Goal: Task Accomplishment & Management: Use online tool/utility

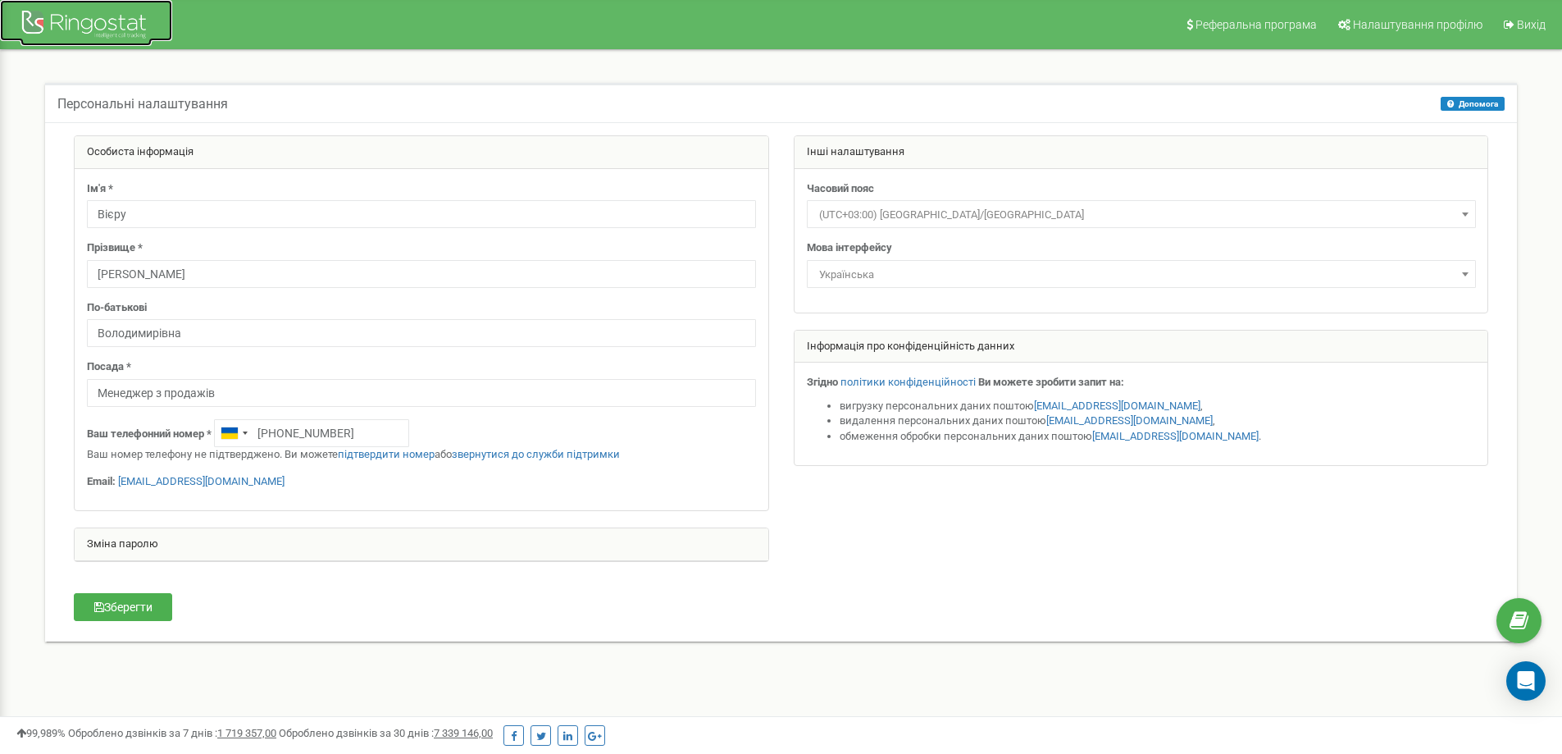
click at [121, 32] on div at bounding box center [86, 26] width 131 height 39
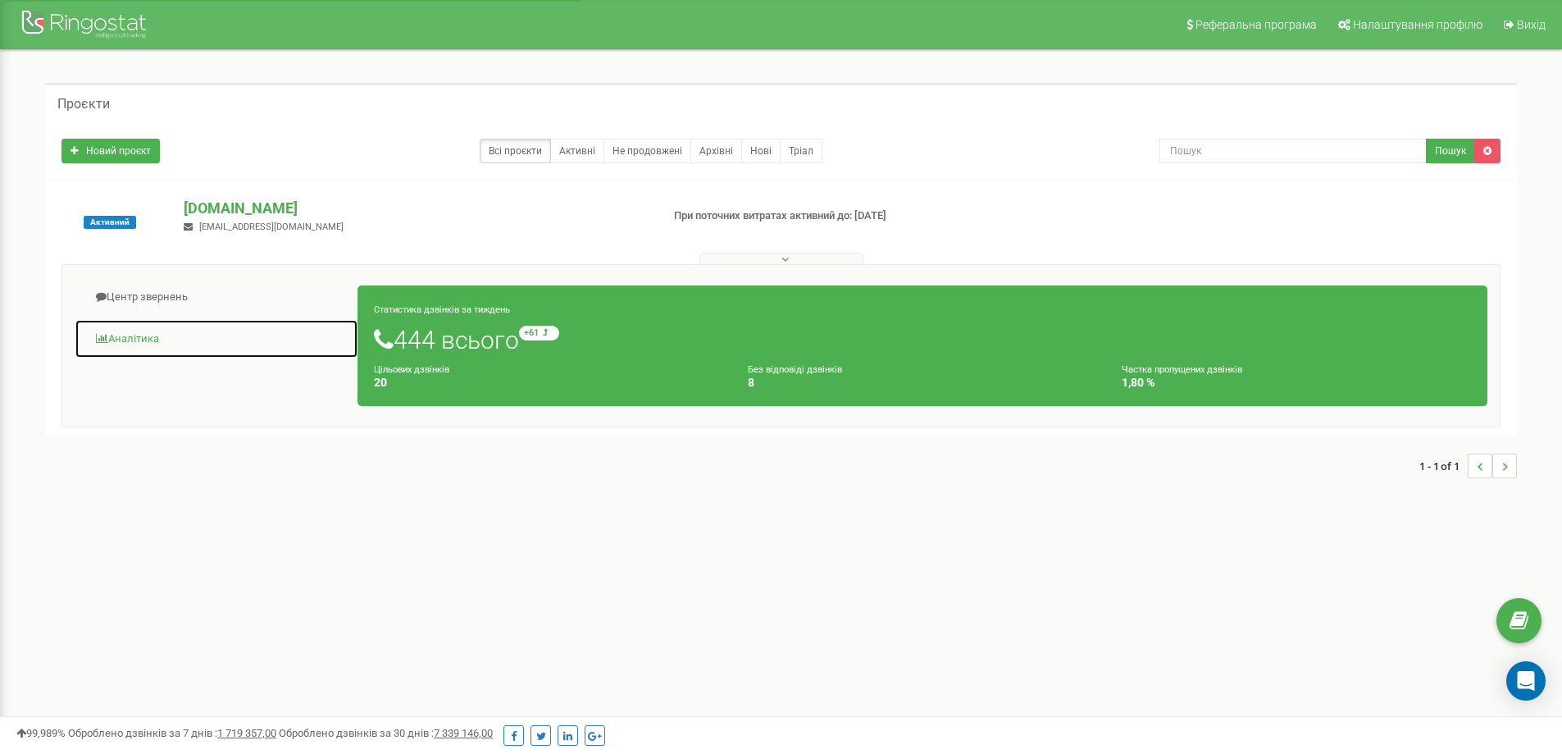
click at [134, 339] on link "Аналiтика" at bounding box center [217, 339] width 284 height 40
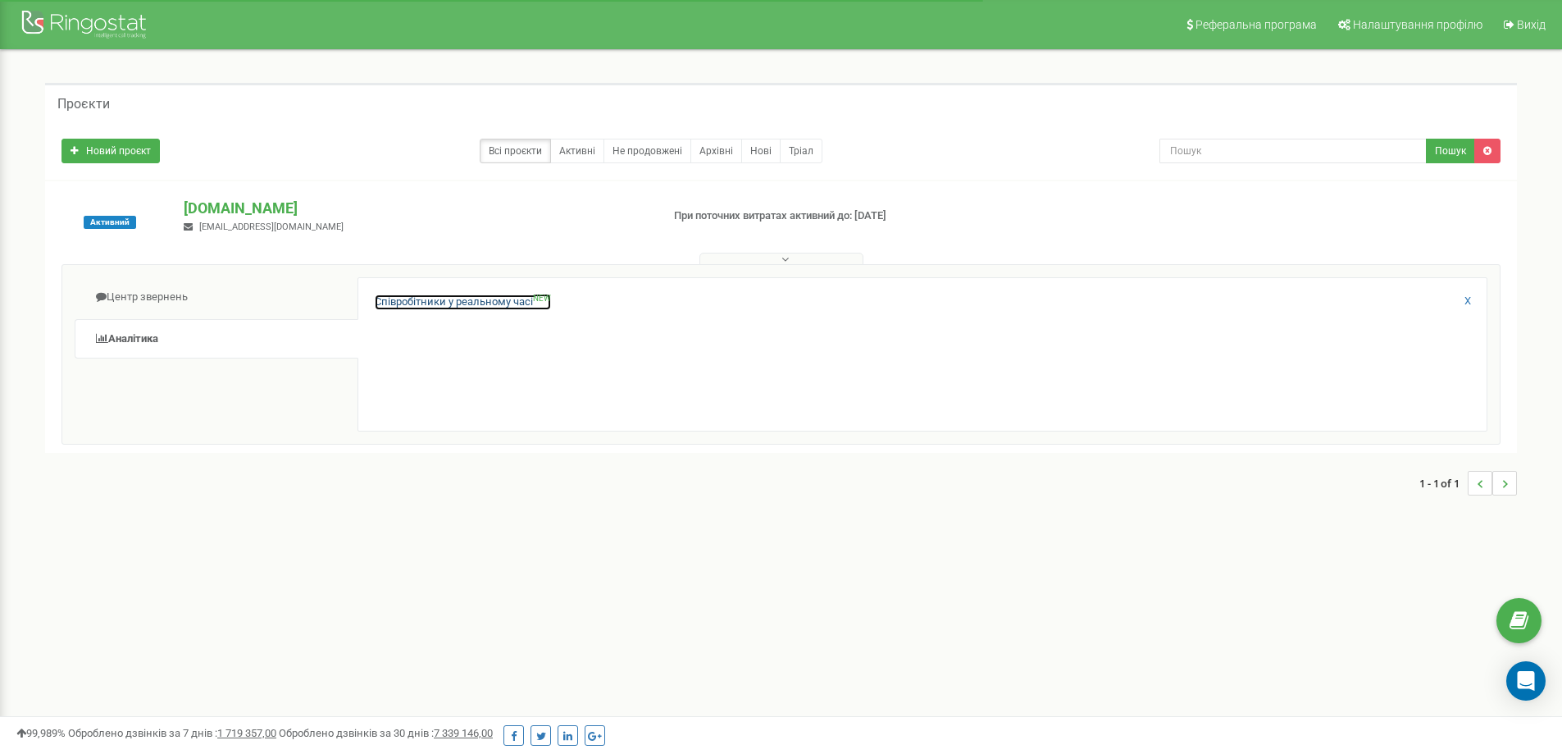
click at [444, 301] on link "Співробітники у реальному часі NEW" at bounding box center [463, 302] width 176 height 16
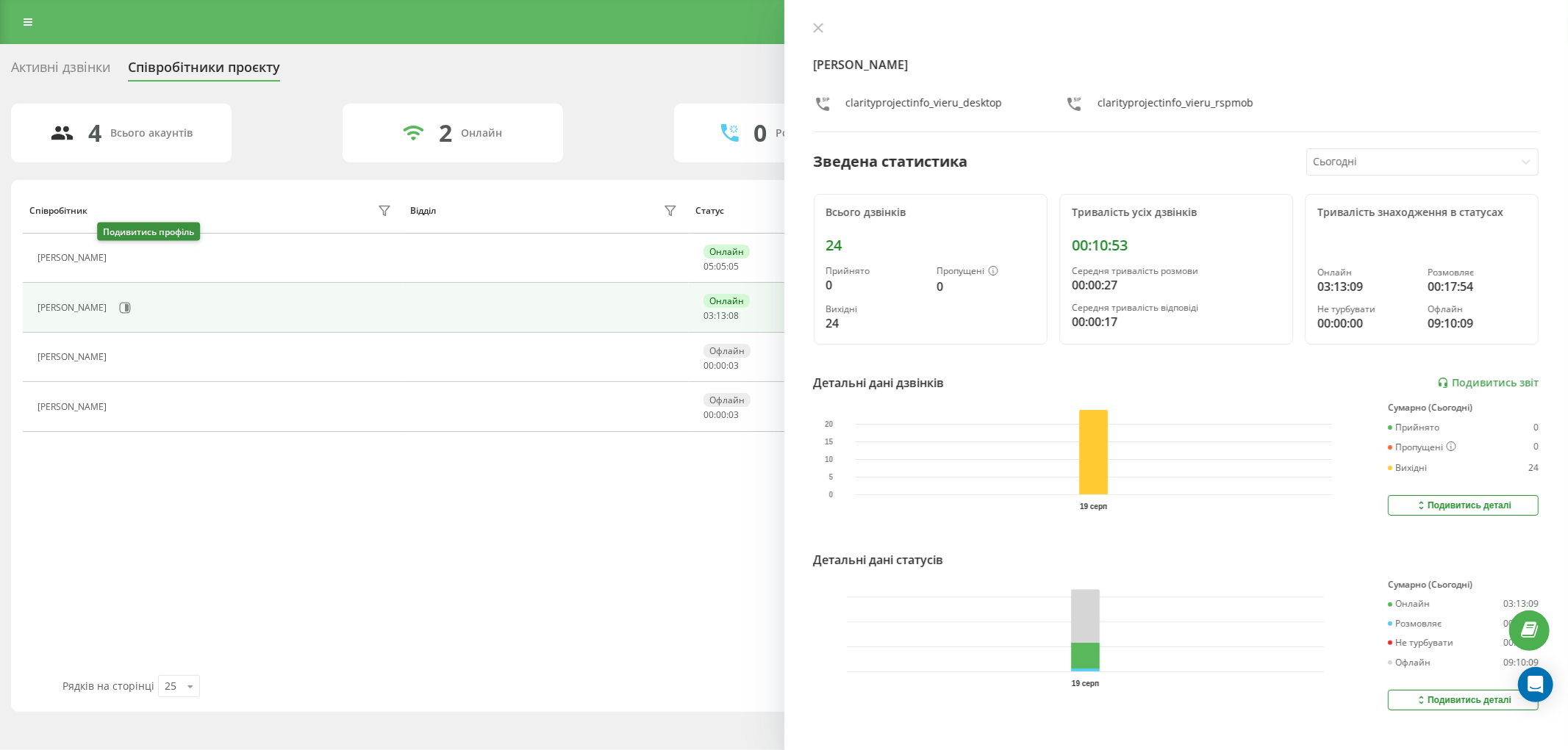
click at [117, 258] on icon at bounding box center [123, 258] width 11 height 11
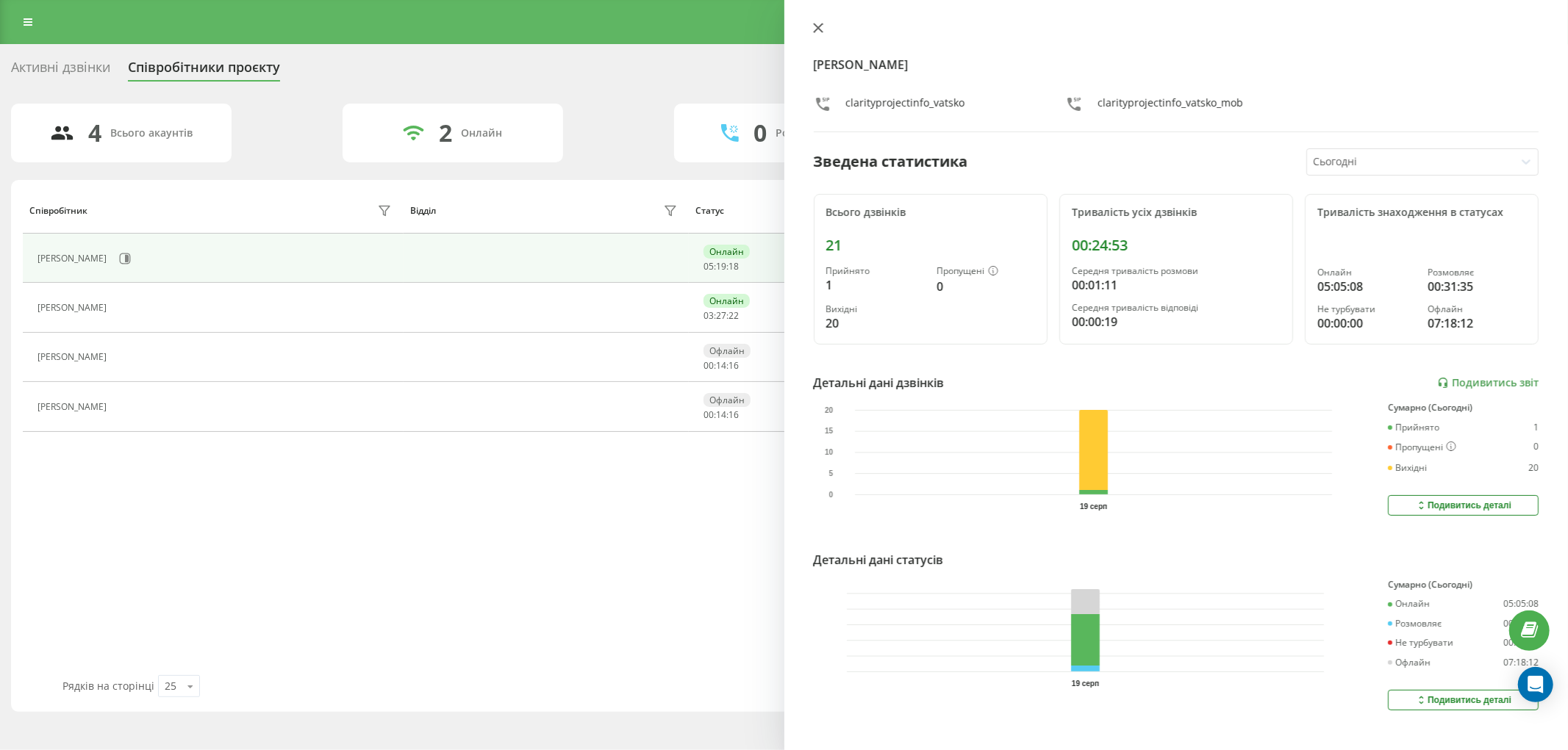
click at [821, 28] on icon at bounding box center [818, 27] width 10 height 10
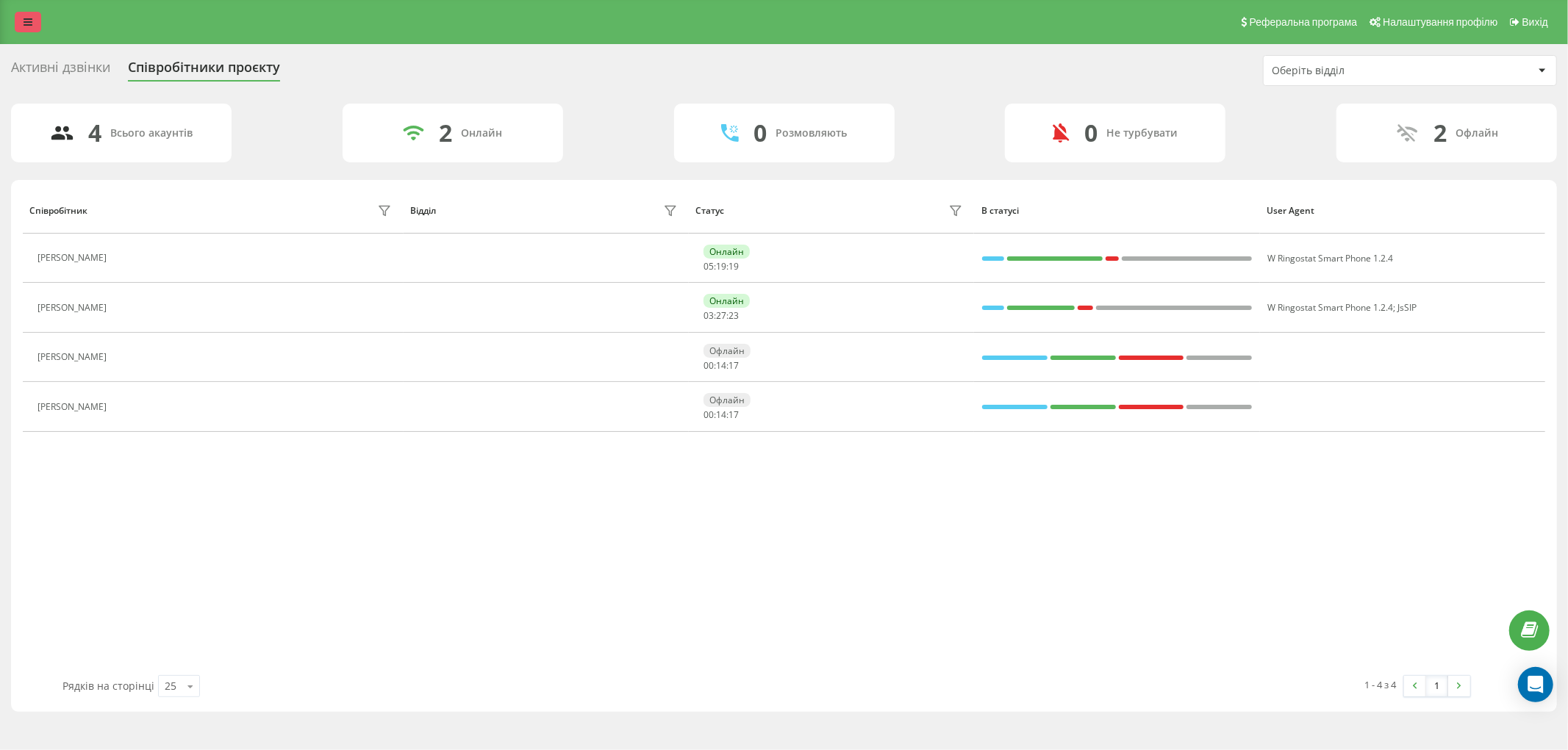
click at [19, 19] on link at bounding box center [28, 22] width 27 height 21
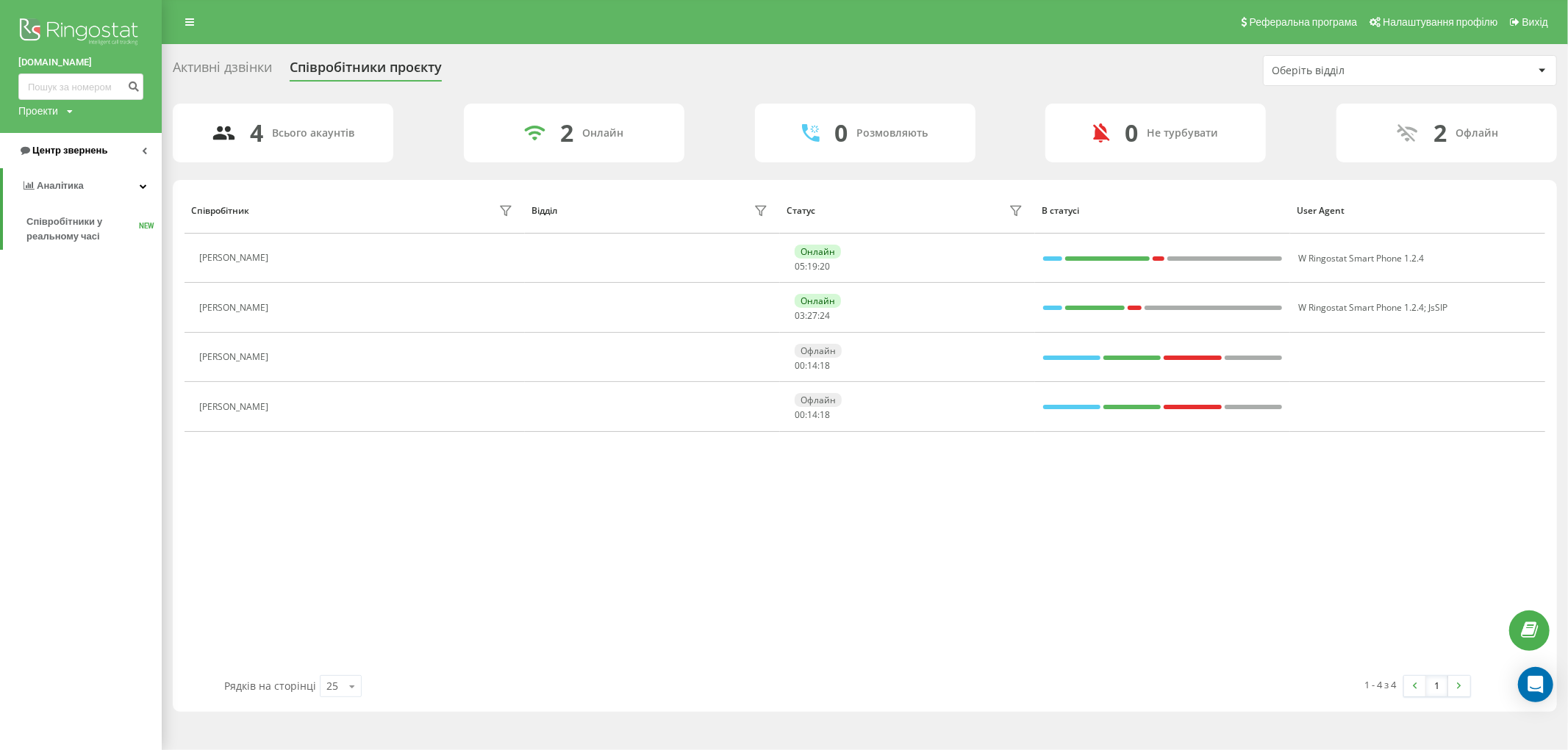
click at [134, 150] on link "Центр звернень" at bounding box center [81, 150] width 161 height 35
click at [106, 185] on link "Журнал дзвінків" at bounding box center [94, 187] width 135 height 27
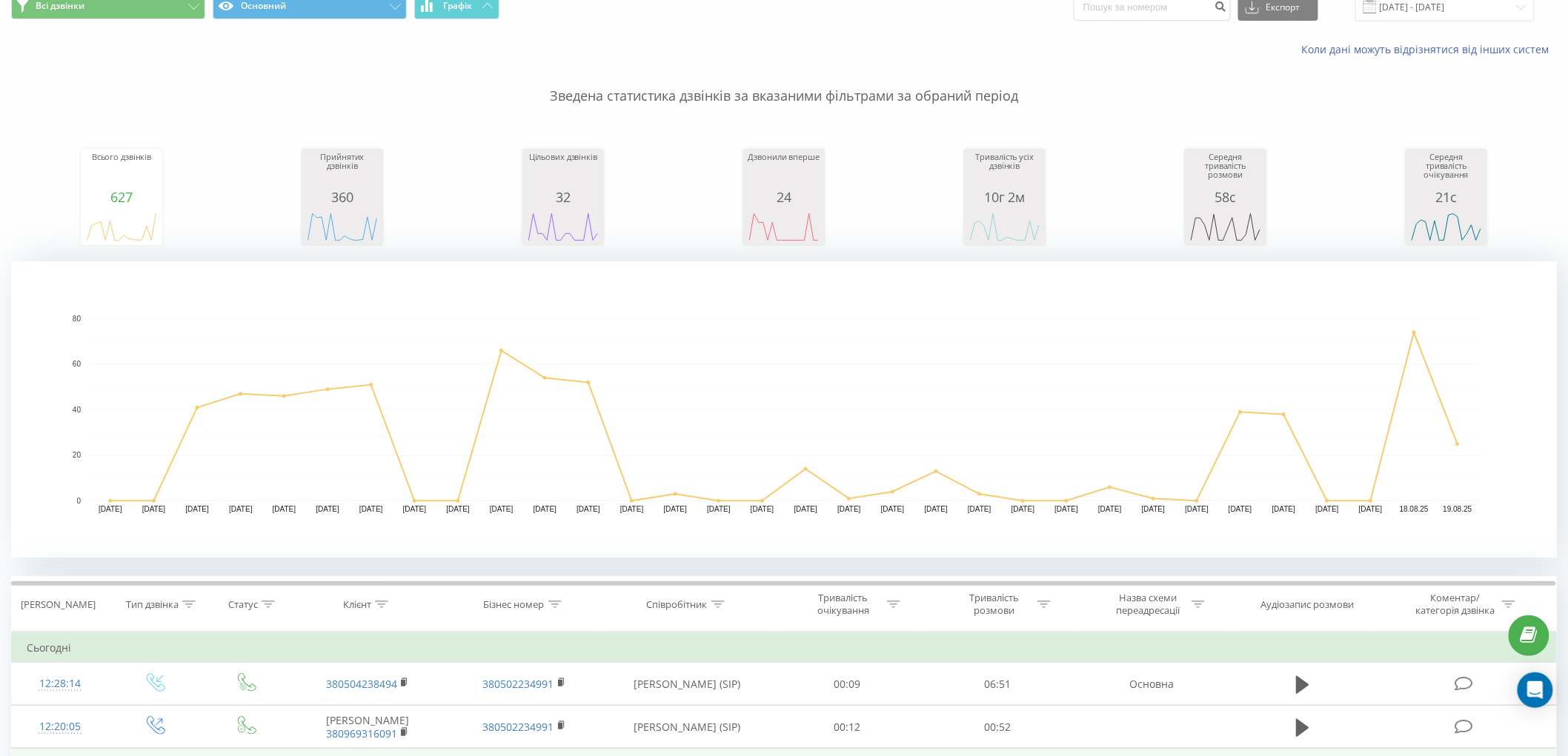
scroll to position [493, 0]
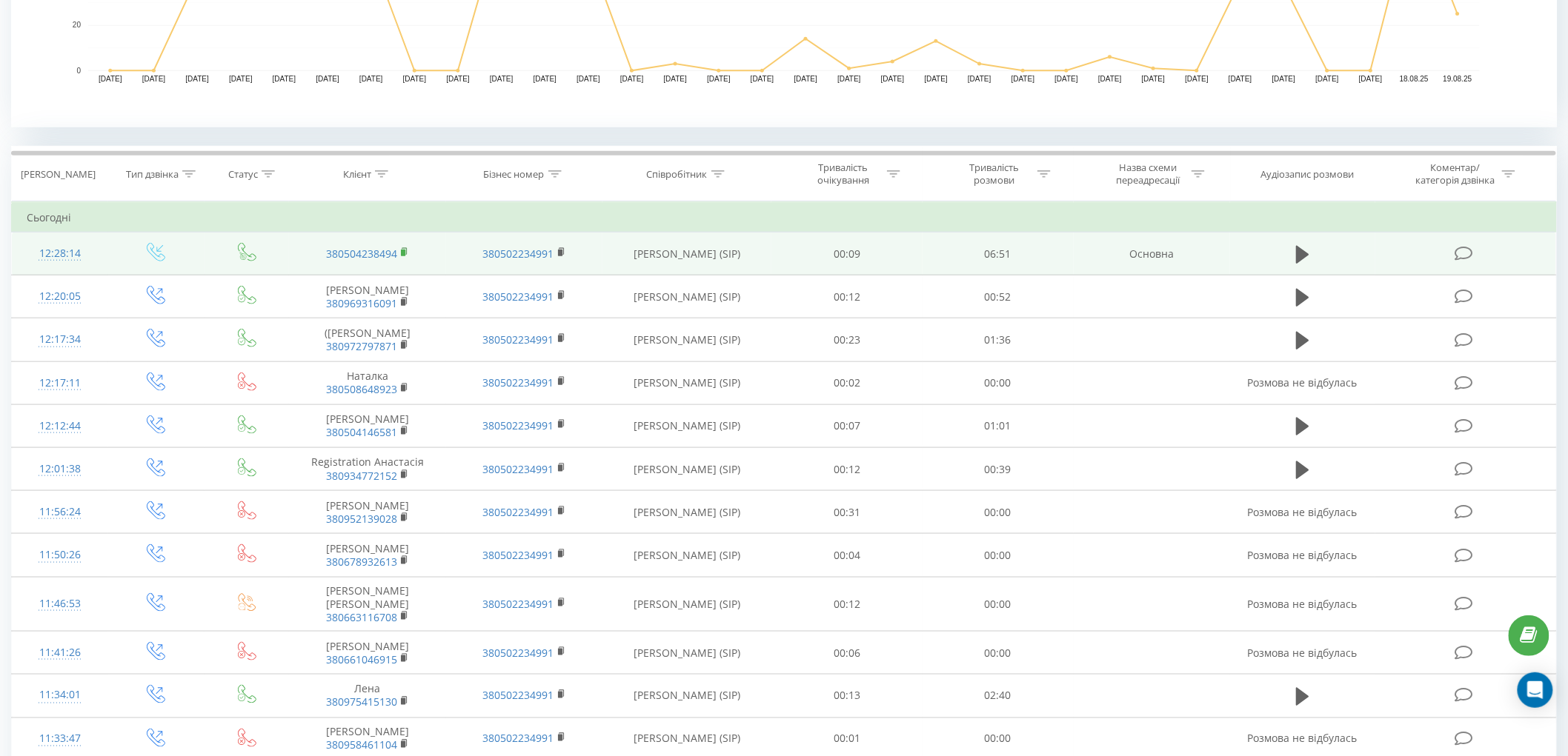
click at [404, 249] on rect at bounding box center [403, 252] width 5 height 6
click at [1300, 245] on icon at bounding box center [1302, 255] width 14 height 21
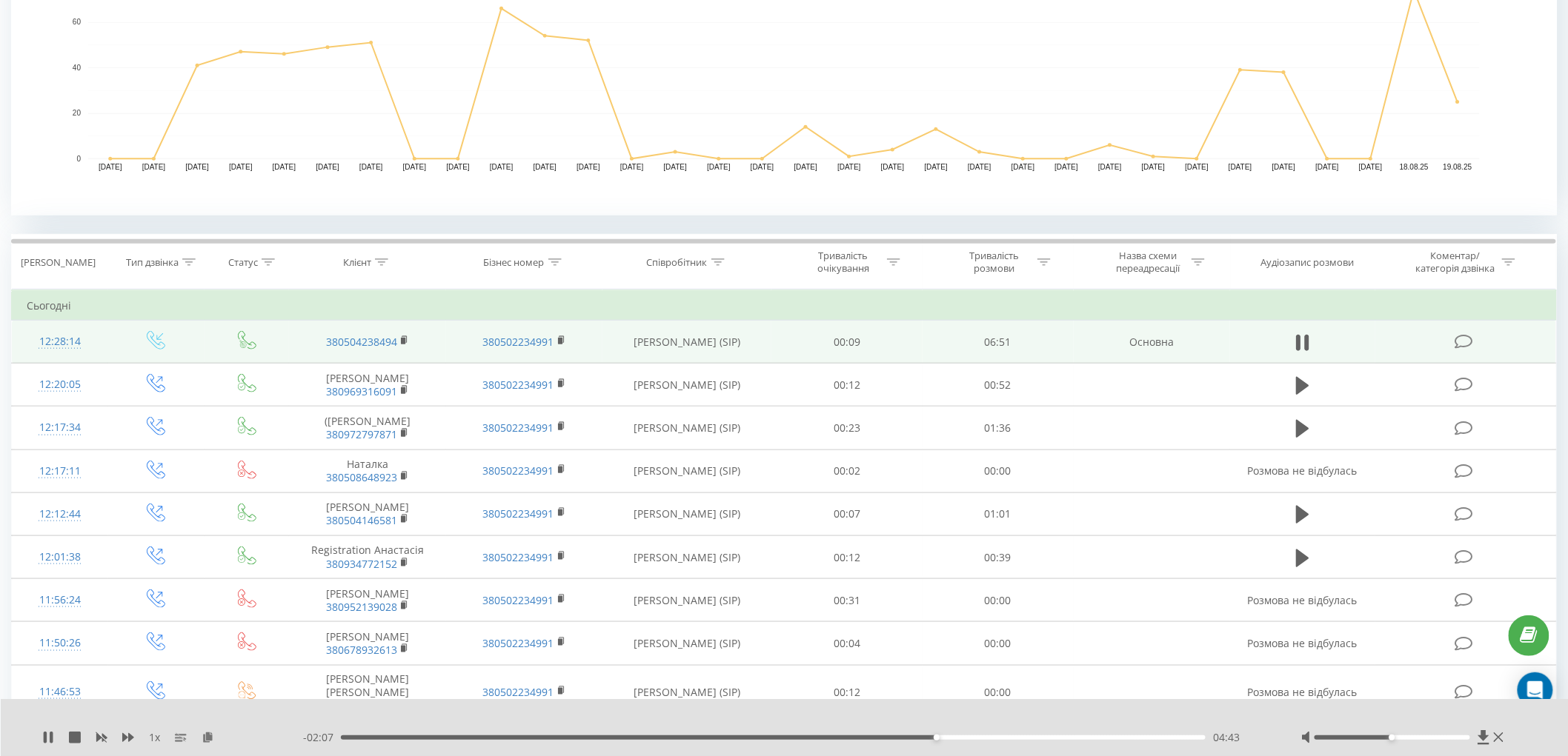
scroll to position [404, 0]
click at [1310, 337] on button at bounding box center [1302, 344] width 23 height 23
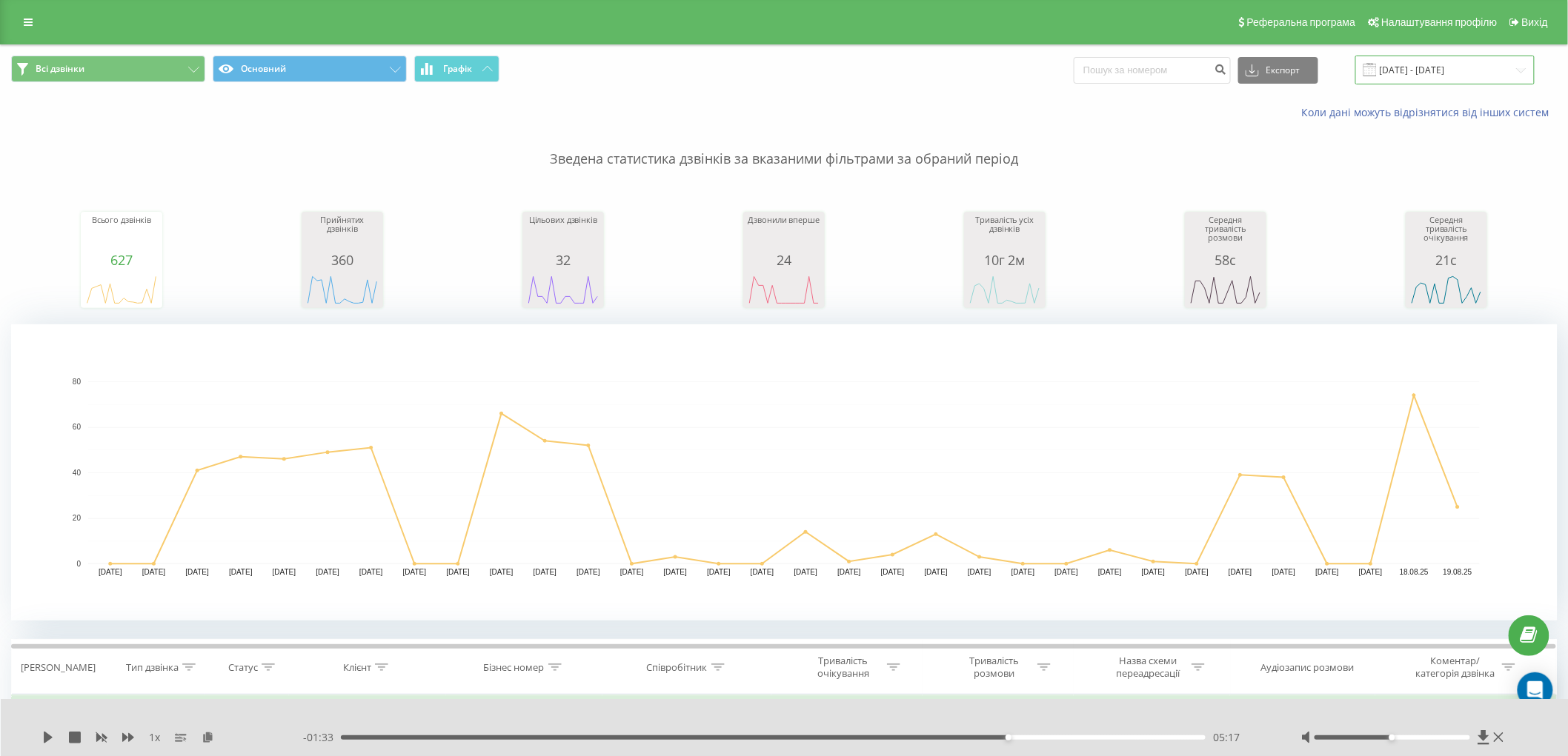
click at [1449, 76] on input "19.07.2025 - 19.08.2025" at bounding box center [1445, 70] width 179 height 29
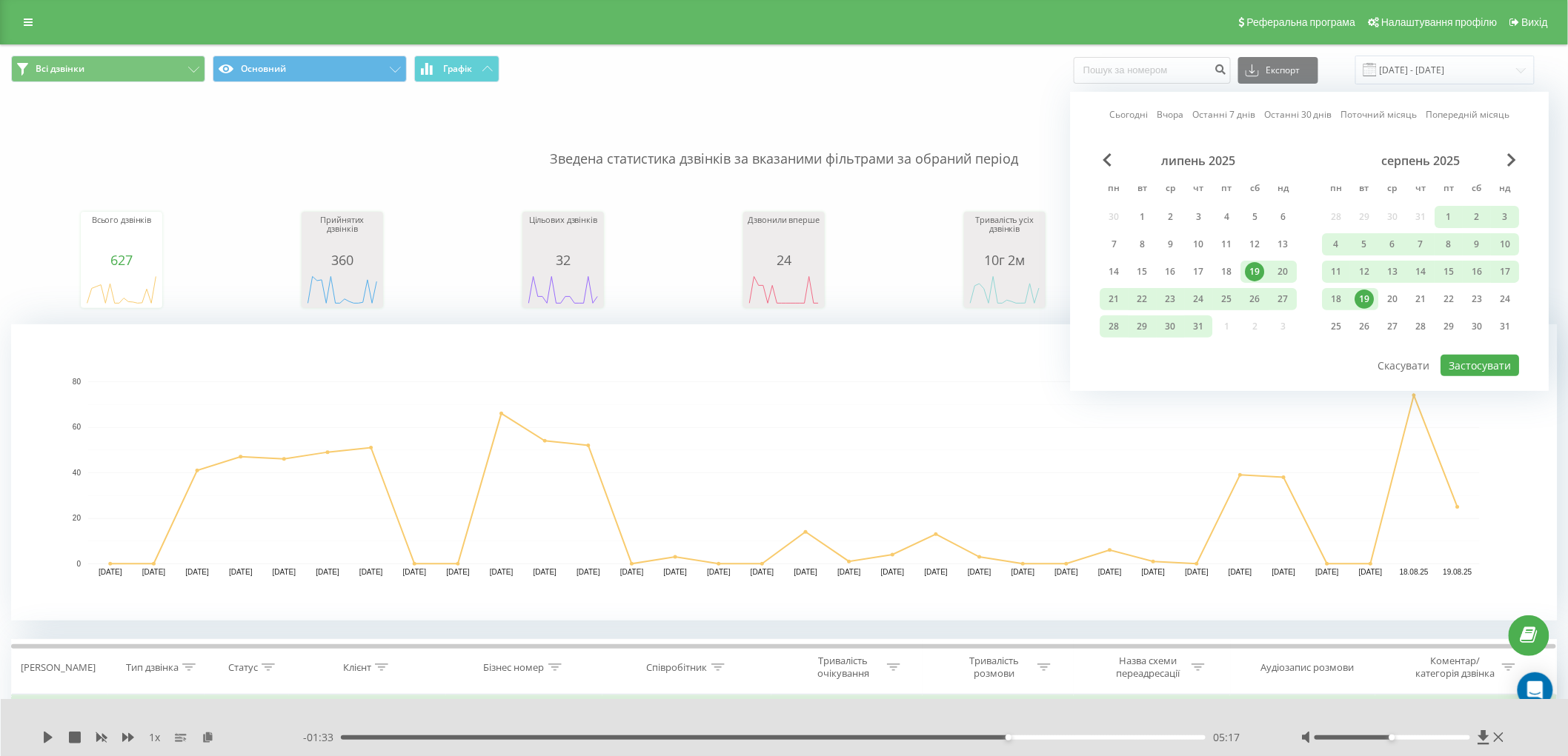
click at [1373, 294] on div "19" at bounding box center [1365, 299] width 19 height 19
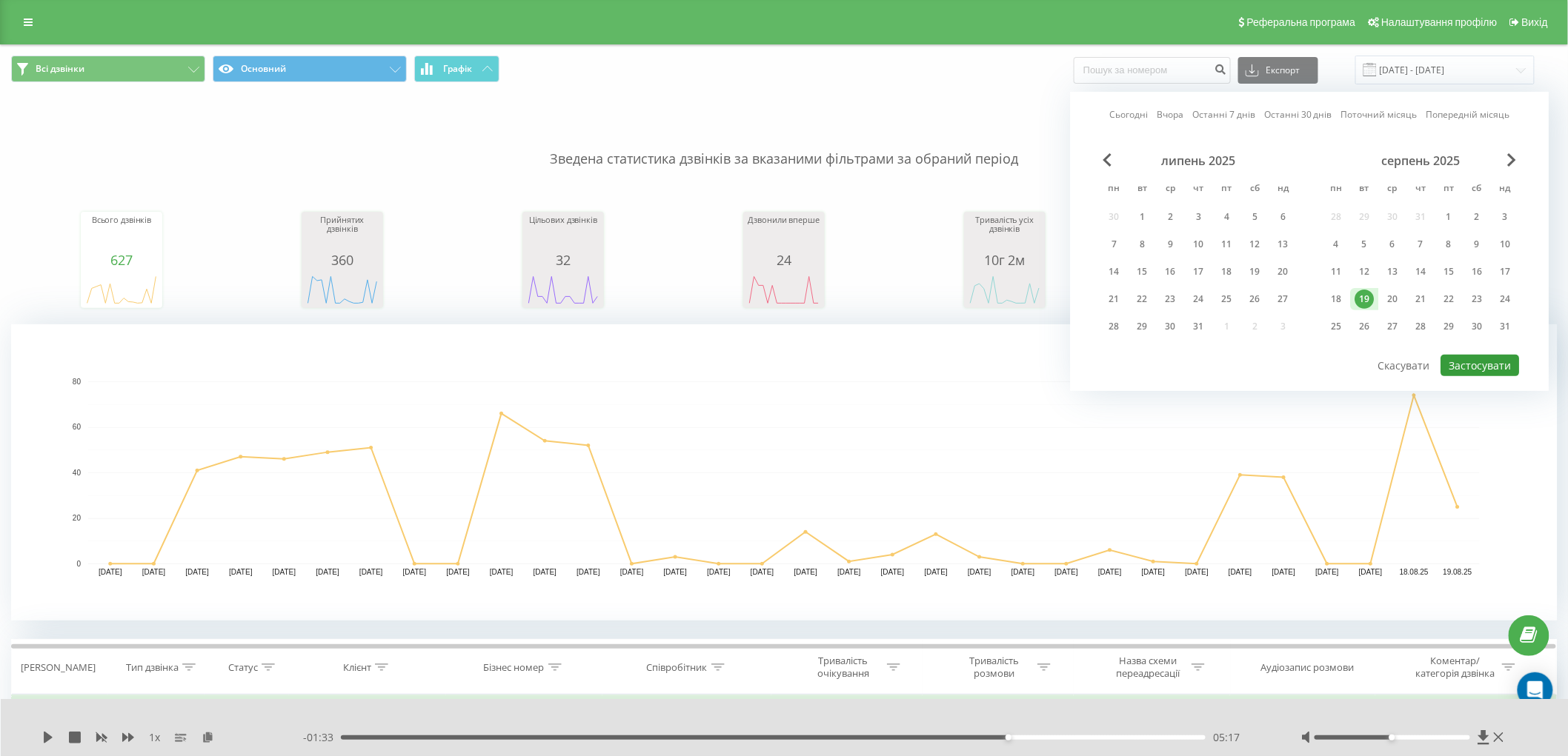
click at [1492, 363] on button "Застосувати" at bounding box center [1480, 366] width 79 height 22
type input "[DATE] - [DATE]"
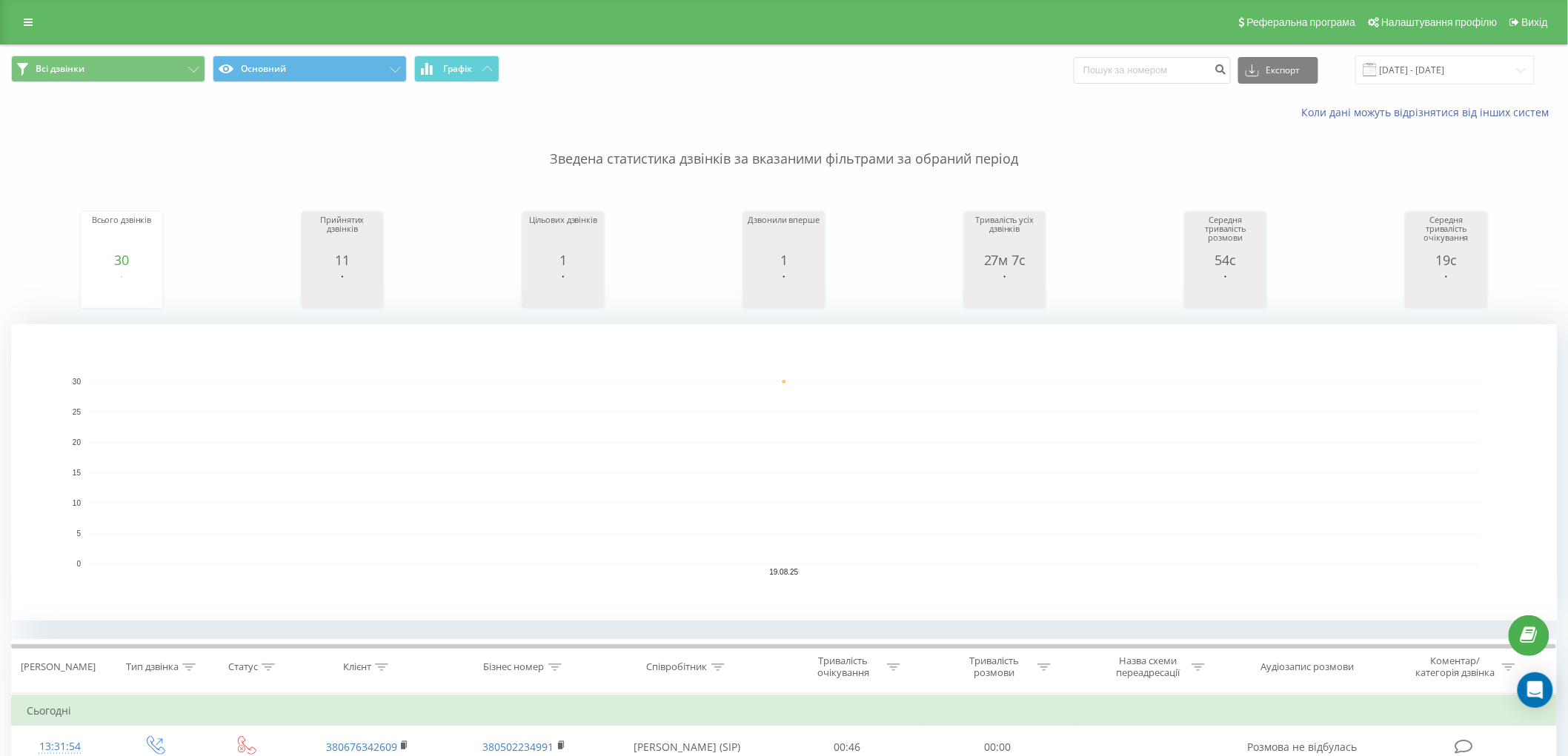
scroll to position [247, 0]
